Goal: Find specific page/section: Find specific page/section

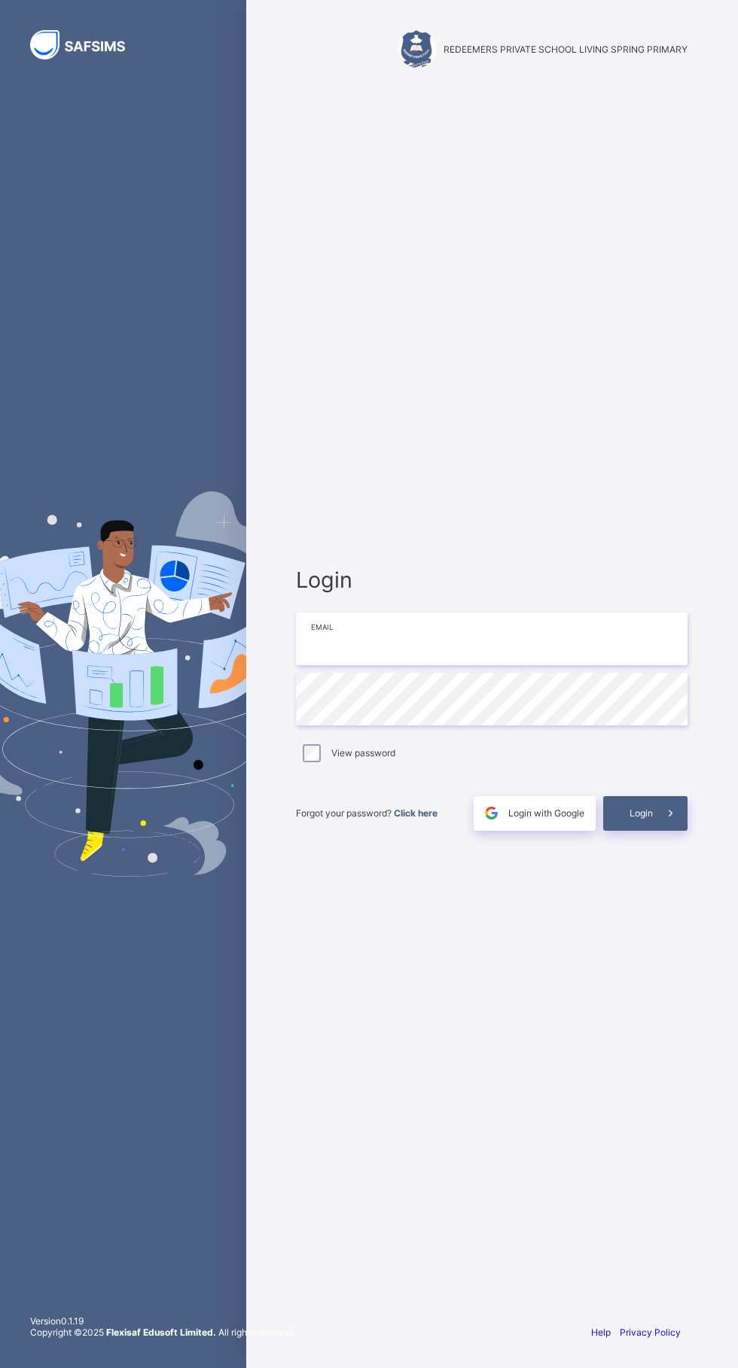
type input "**********"
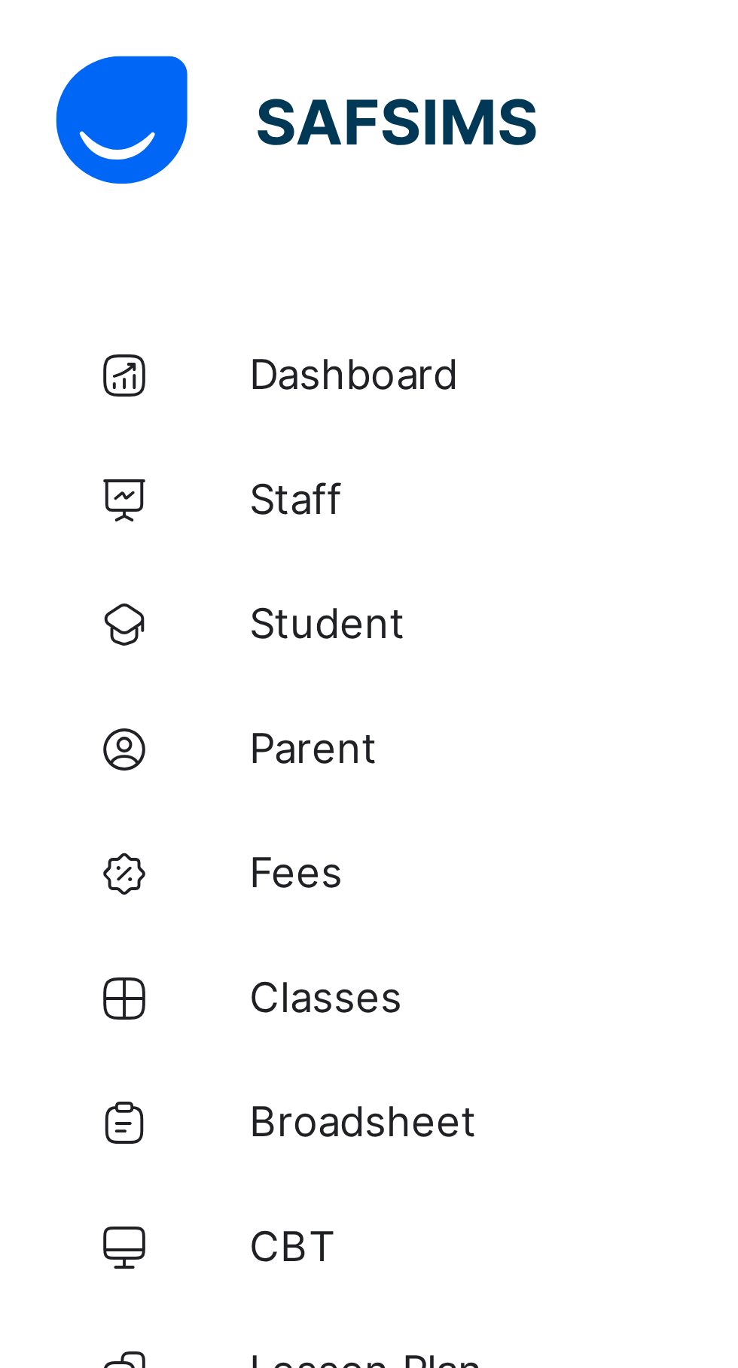
click at [80, 237] on span "Classes" at bounding box center [120, 241] width 120 height 12
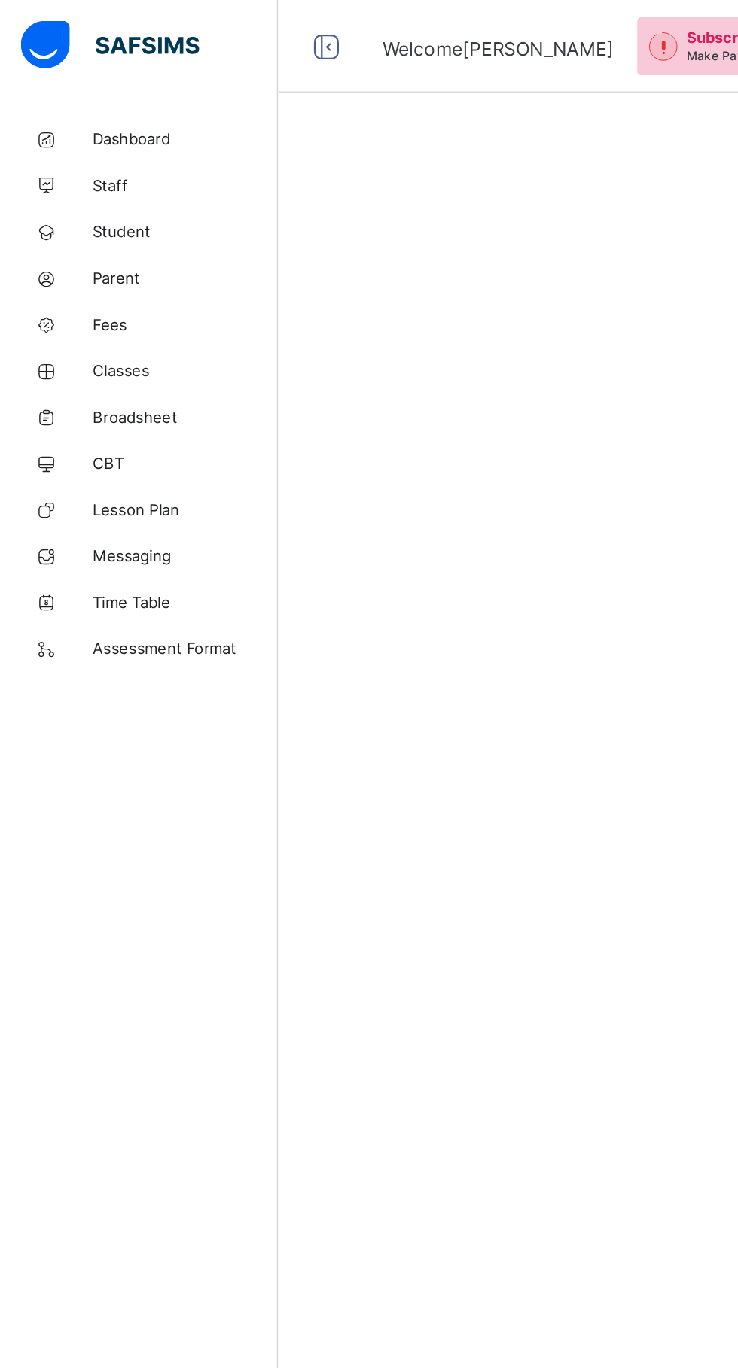
click at [55, 239] on icon at bounding box center [30, 241] width 60 height 11
